Goal: Task Accomplishment & Management: Manage account settings

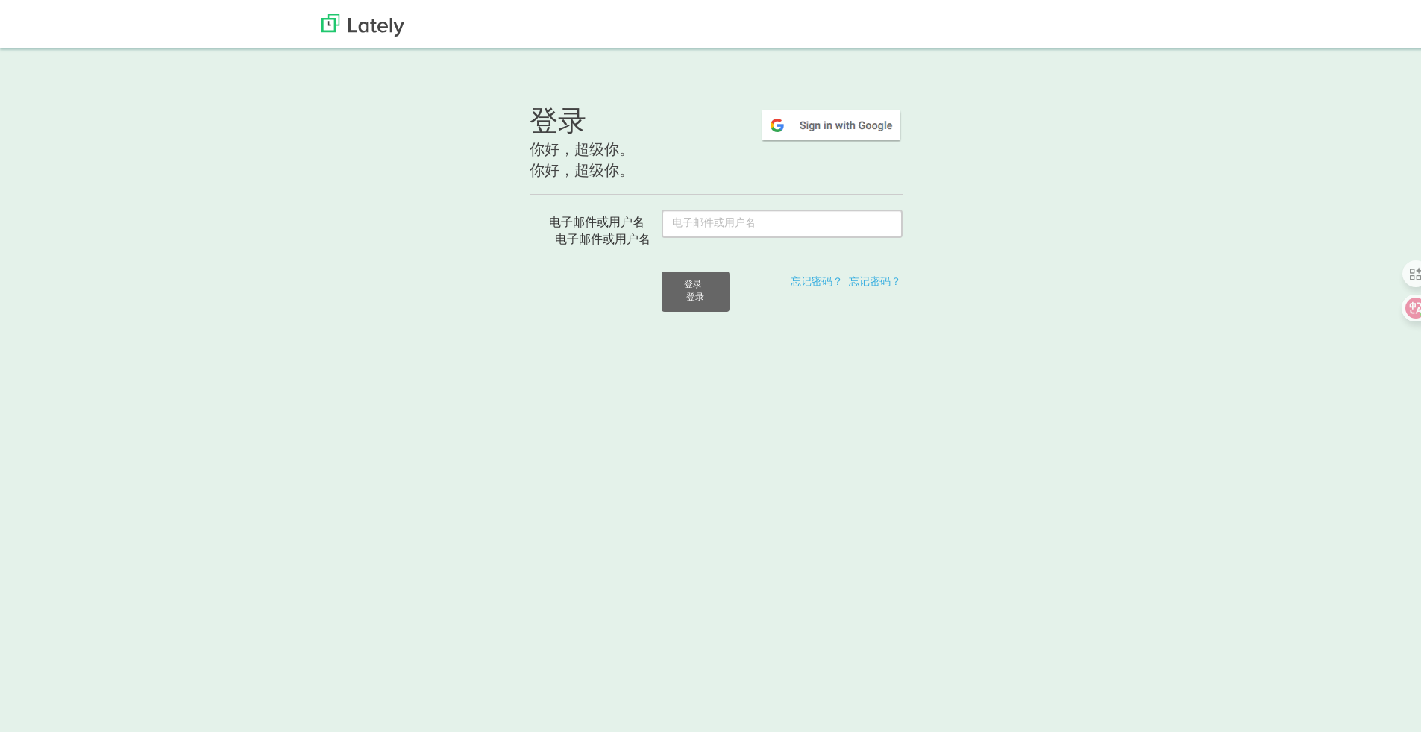
type input "[EMAIL_ADDRESS][DOMAIN_NAME]"
click at [705, 289] on button "登录 登录" at bounding box center [696, 289] width 68 height 40
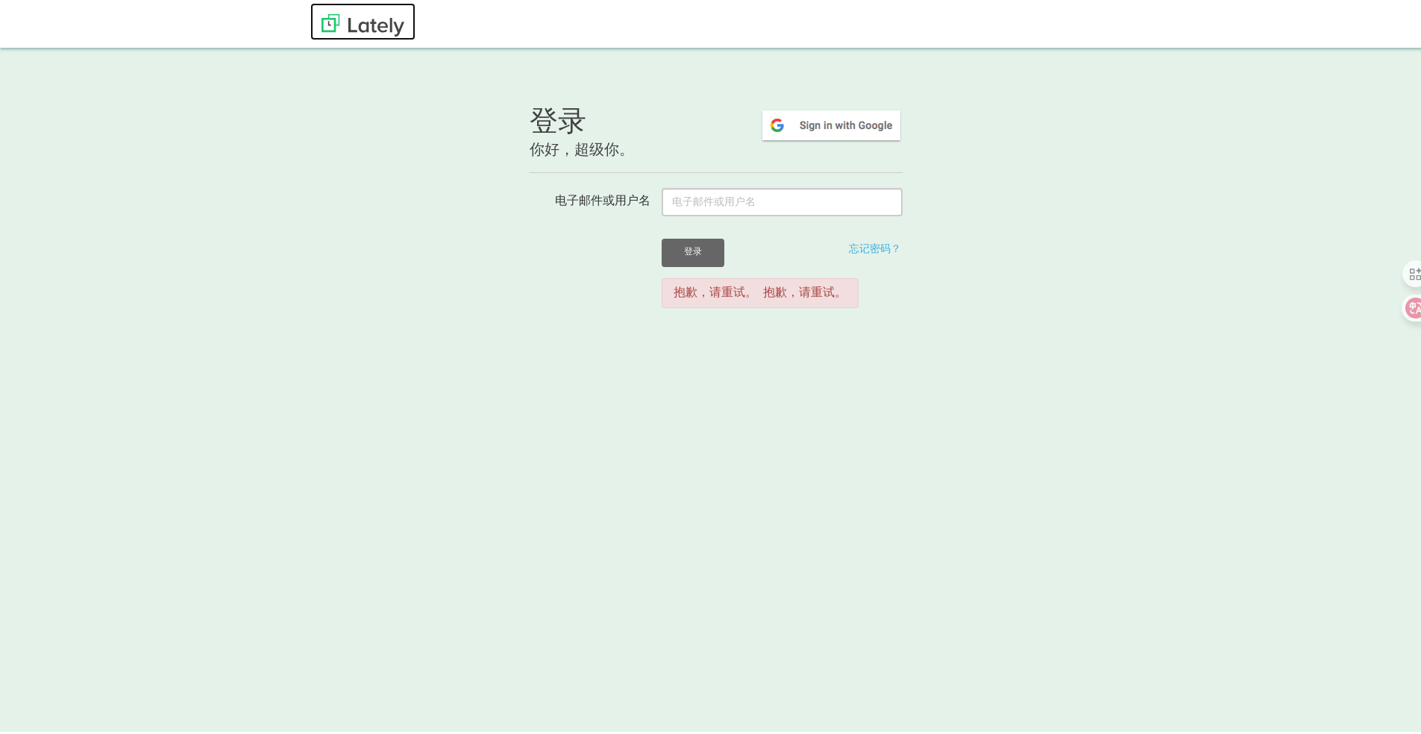
click at [357, 25] on img at bounding box center [362, 22] width 83 height 22
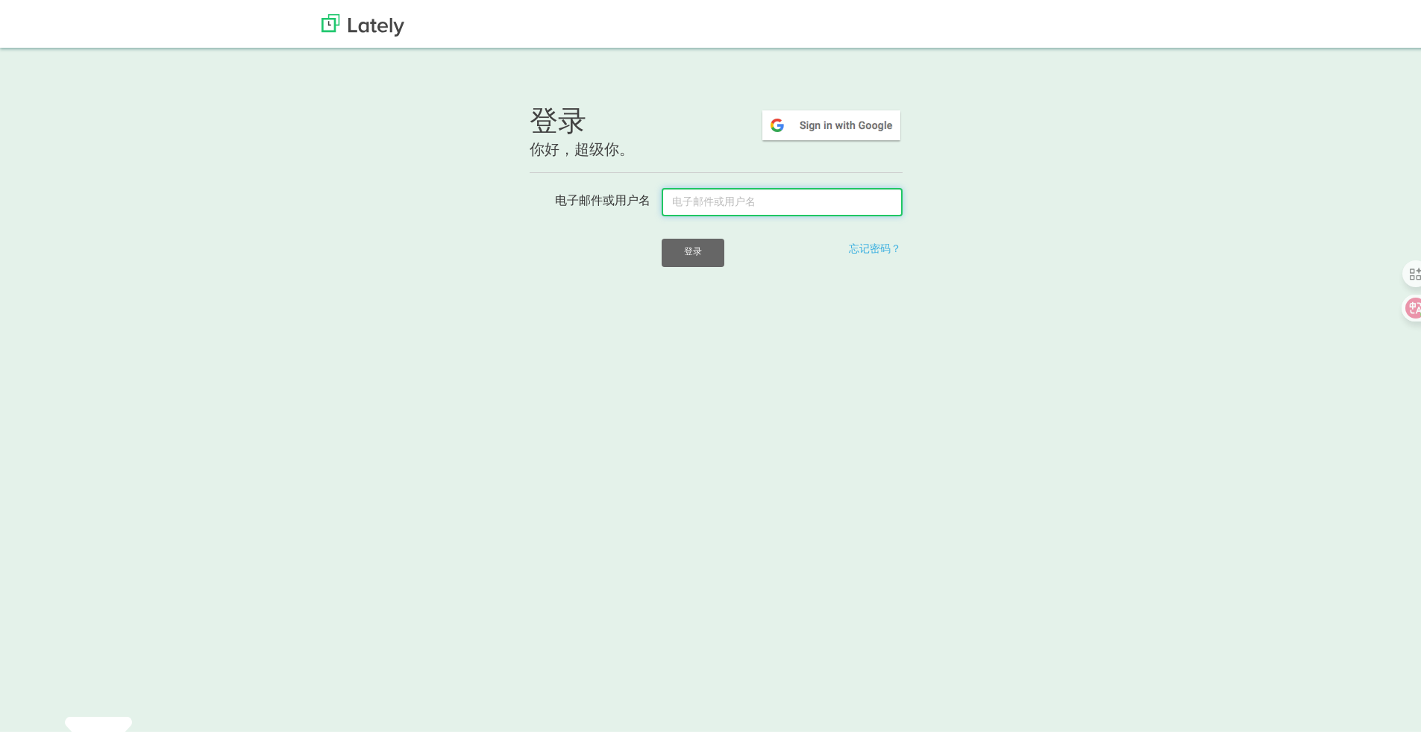
click at [761, 202] on input "电子邮件或用户名" at bounding box center [782, 199] width 241 height 28
type input "[EMAIL_ADDRESS][DOMAIN_NAME]"
click at [687, 261] on button "登录" at bounding box center [693, 250] width 63 height 28
